Goal: Book appointment/travel/reservation

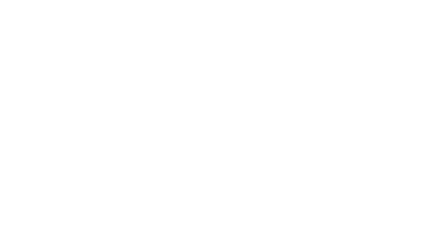
select select "**"
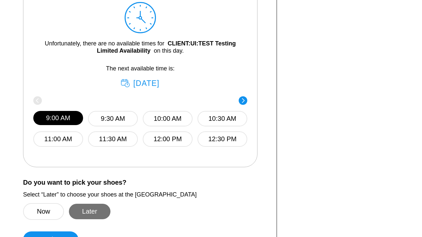
click at [89, 212] on button "Later" at bounding box center [90, 211] width 42 height 15
click at [51, 232] on button "Continue" at bounding box center [50, 240] width 55 height 16
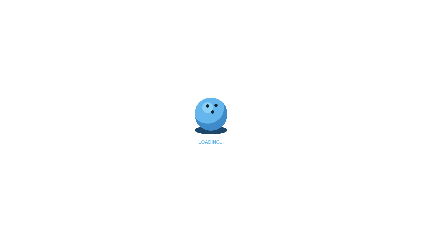
select select "**"
